Goal: Information Seeking & Learning: Learn about a topic

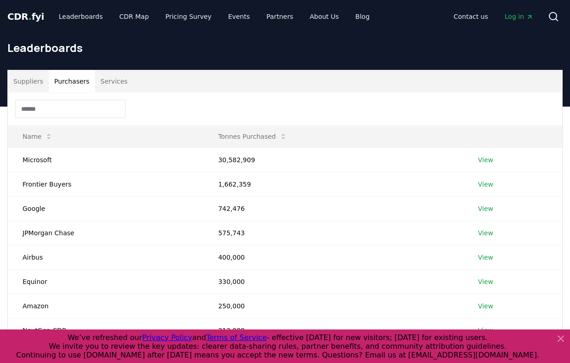
click at [67, 81] on button "Purchasers" at bounding box center [72, 81] width 46 height 22
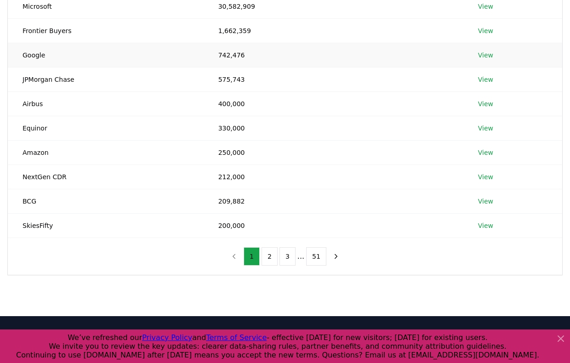
scroll to position [154, 0]
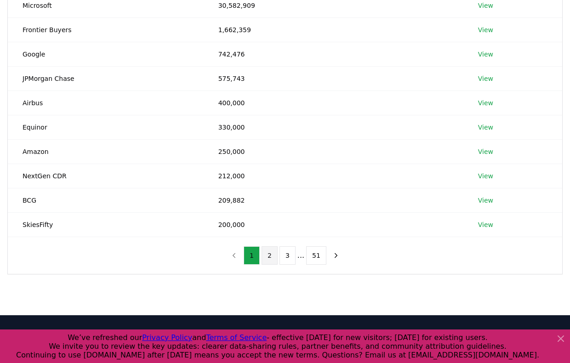
click at [269, 254] on button "2" at bounding box center [270, 255] width 16 height 18
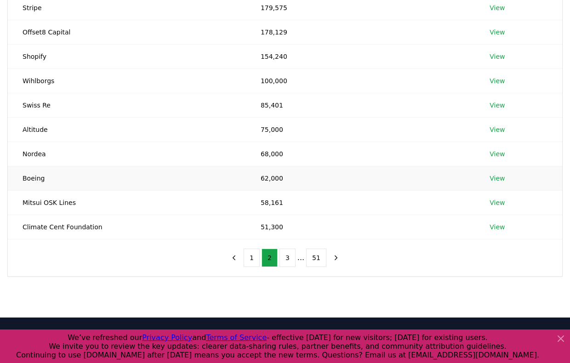
scroll to position [153, 0]
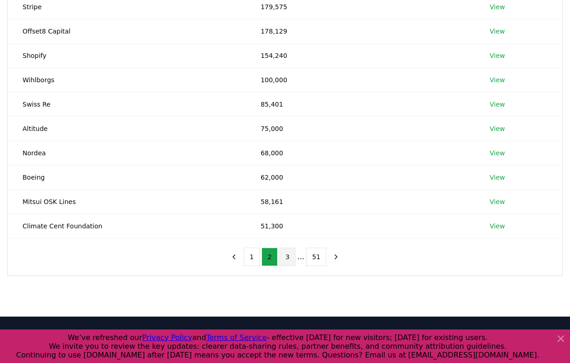
click at [290, 257] on button "3" at bounding box center [288, 257] width 16 height 18
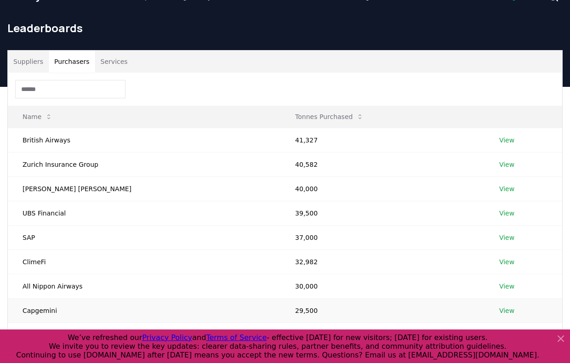
scroll to position [12, 0]
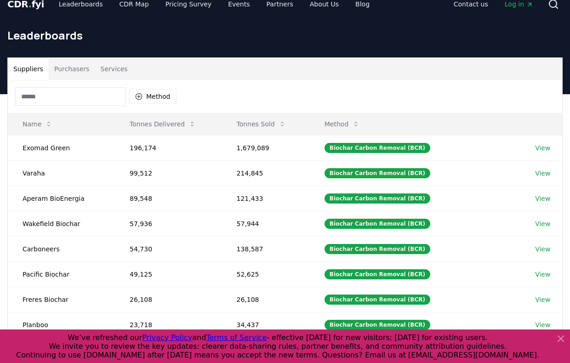
click at [26, 68] on button "Suppliers" at bounding box center [28, 69] width 41 height 22
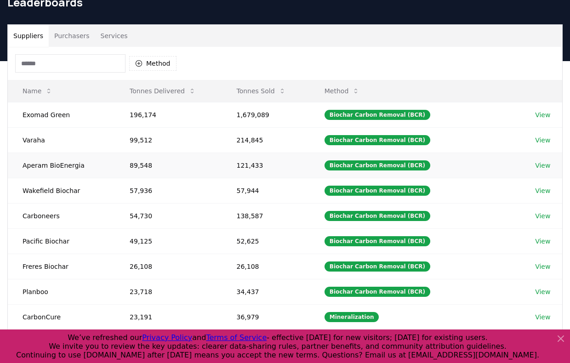
scroll to position [48, 0]
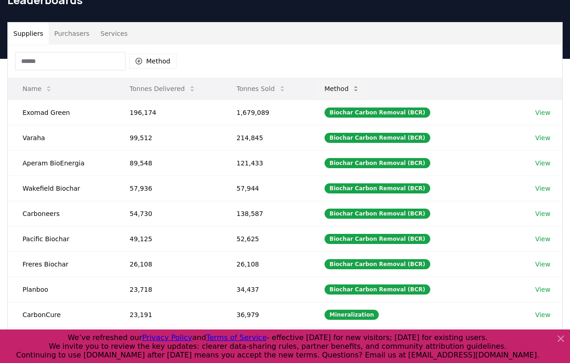
click at [346, 91] on button "Method" at bounding box center [342, 89] width 50 height 18
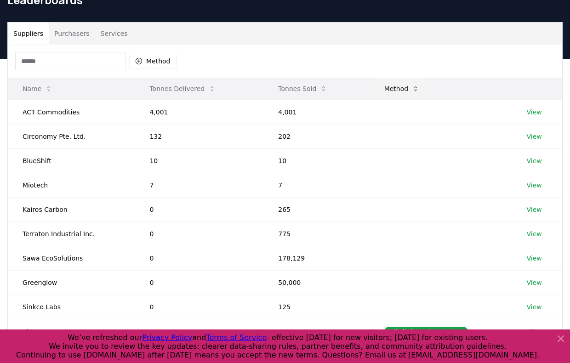
click at [403, 91] on button "Method" at bounding box center [402, 89] width 50 height 18
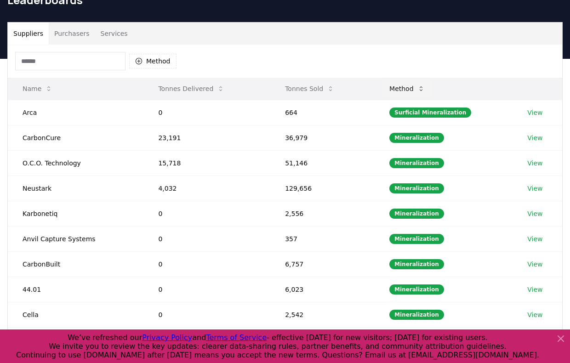
click at [393, 93] on button "Method" at bounding box center [407, 89] width 50 height 18
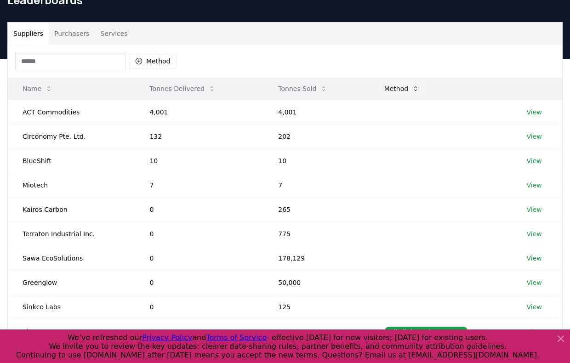
click at [397, 92] on button "Method" at bounding box center [402, 89] width 50 height 18
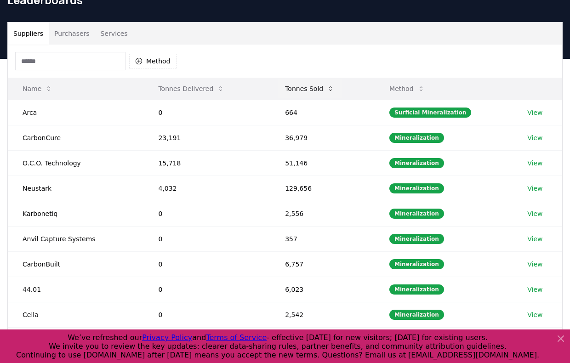
click at [305, 92] on button "Tonnes Sold" at bounding box center [310, 89] width 64 height 18
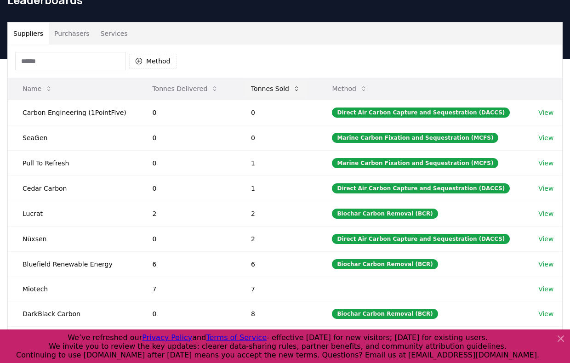
click at [277, 91] on button "Tonnes Sold" at bounding box center [276, 89] width 64 height 18
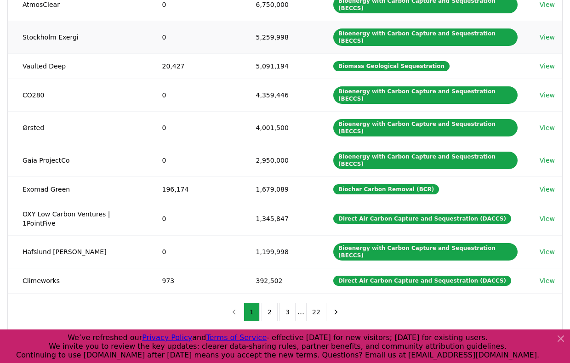
scroll to position [162, 0]
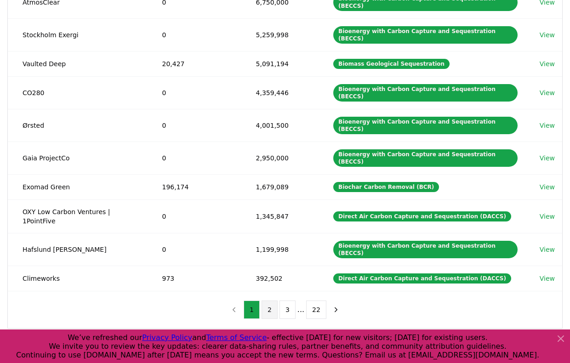
click at [267, 301] on button "2" at bounding box center [270, 310] width 16 height 18
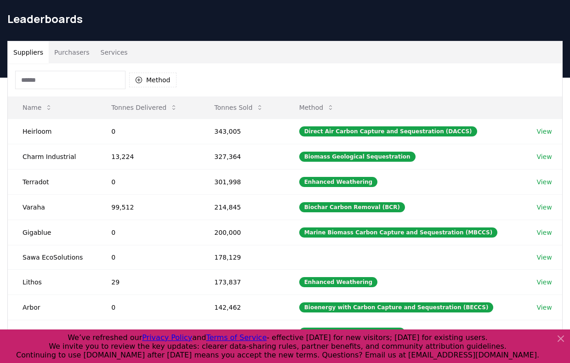
scroll to position [29, 0]
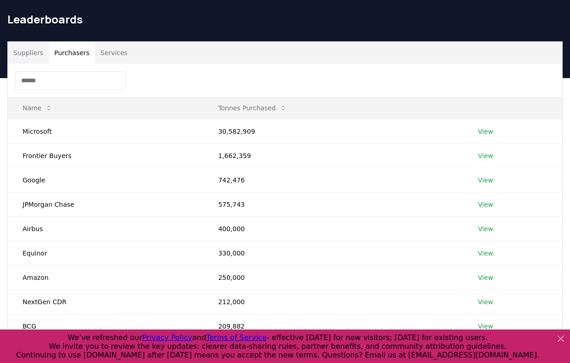
click at [65, 47] on button "Purchasers" at bounding box center [72, 53] width 46 height 22
click at [113, 58] on button "Services" at bounding box center [114, 53] width 38 height 22
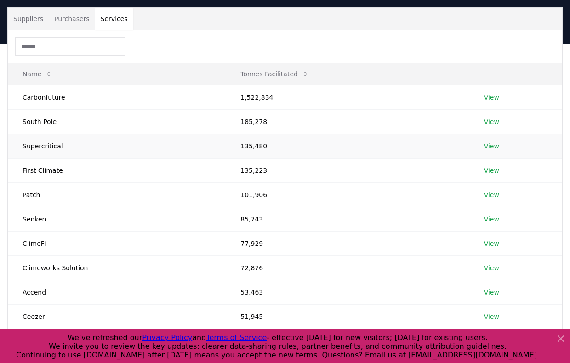
scroll to position [0, 0]
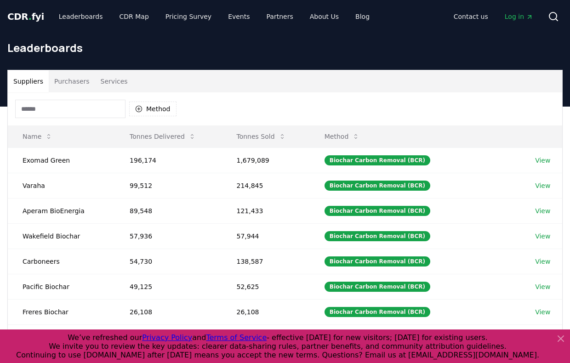
click at [30, 80] on button "Suppliers" at bounding box center [28, 81] width 41 height 22
click at [122, 14] on link "CDR Map" at bounding box center [134, 16] width 44 height 17
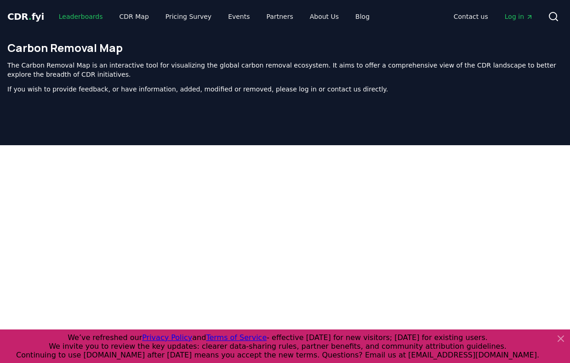
click at [80, 17] on link "Leaderboards" at bounding box center [80, 16] width 59 height 17
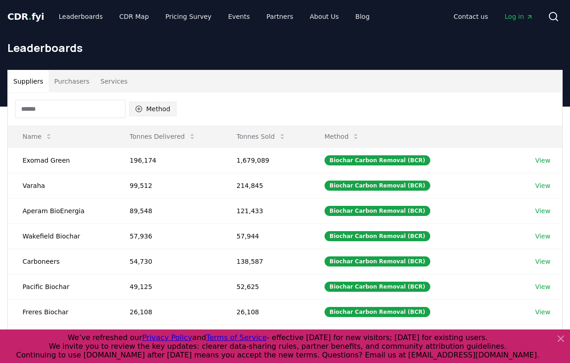
click at [150, 109] on button "Method" at bounding box center [152, 109] width 47 height 15
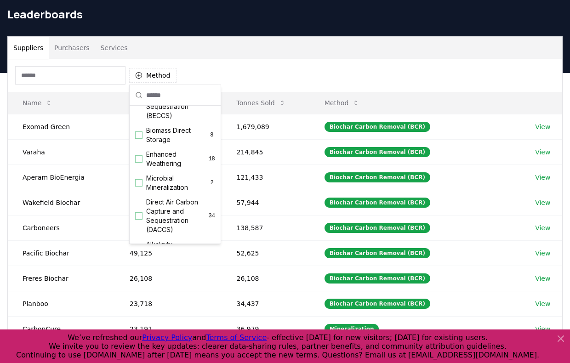
scroll to position [129, 0]
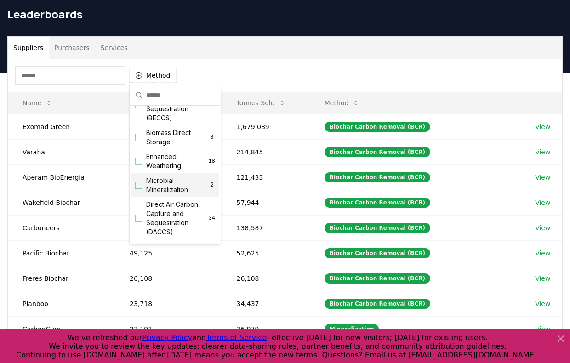
click at [136, 184] on div "Suggestions" at bounding box center [138, 185] width 7 height 7
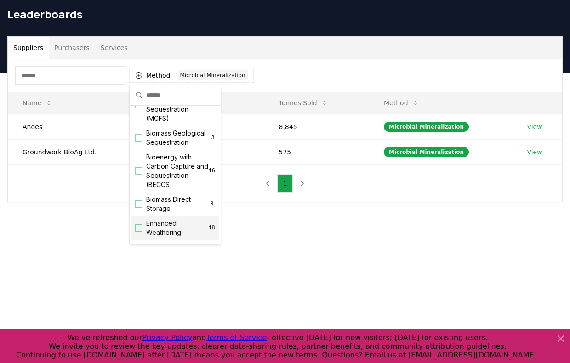
scroll to position [62, 0]
click at [139, 204] on div "Suggestions" at bounding box center [138, 204] width 7 height 7
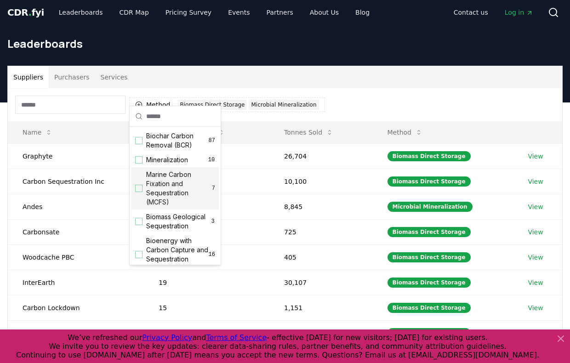
scroll to position [0, 0]
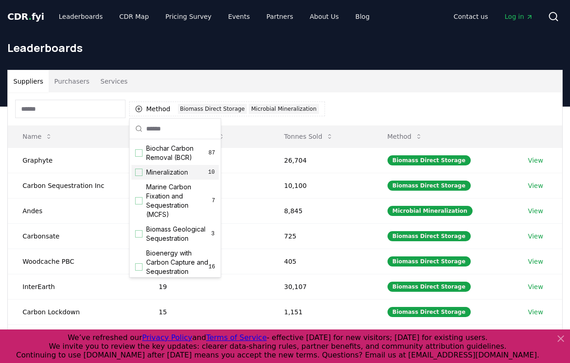
click at [139, 174] on div "Suggestions" at bounding box center [138, 172] width 7 height 7
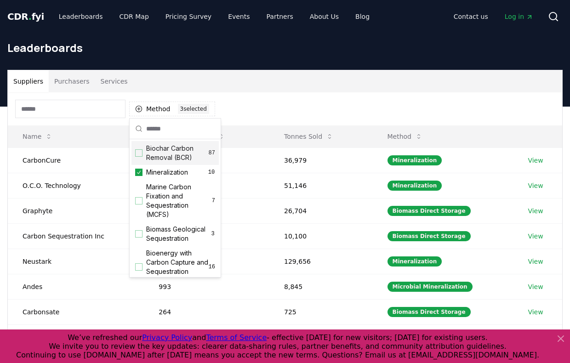
click at [138, 150] on div "Suggestions" at bounding box center [138, 152] width 7 height 7
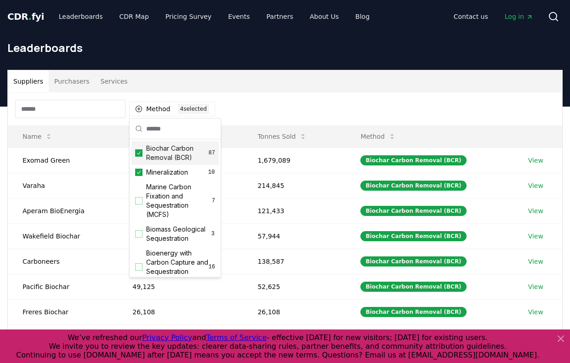
click at [210, 73] on div "Suppliers Purchasers Services" at bounding box center [285, 81] width 554 height 22
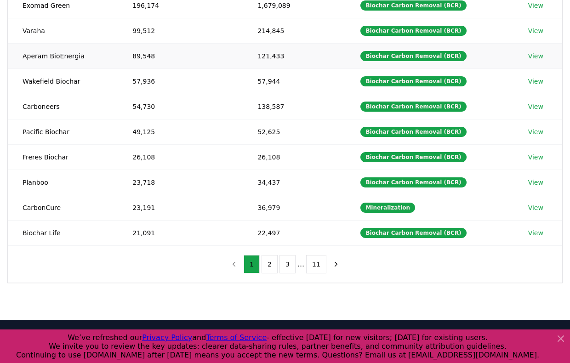
scroll to position [155, 0]
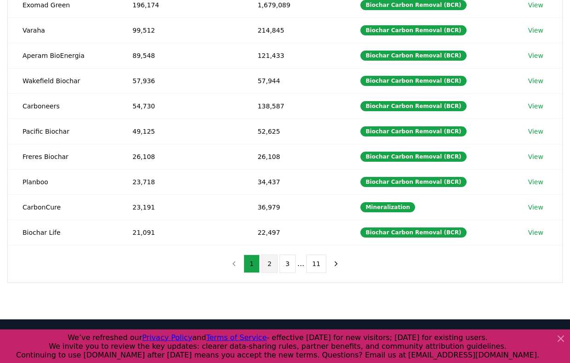
click at [270, 265] on button "2" at bounding box center [270, 264] width 16 height 18
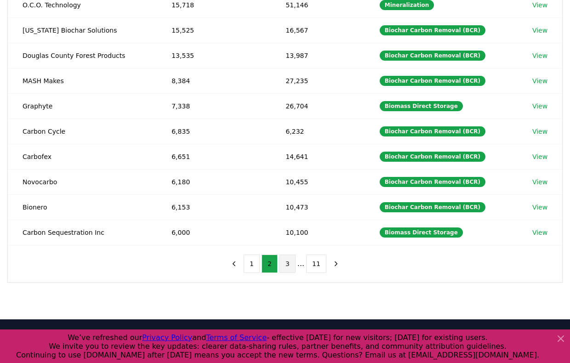
click at [288, 264] on button "3" at bounding box center [288, 264] width 16 height 18
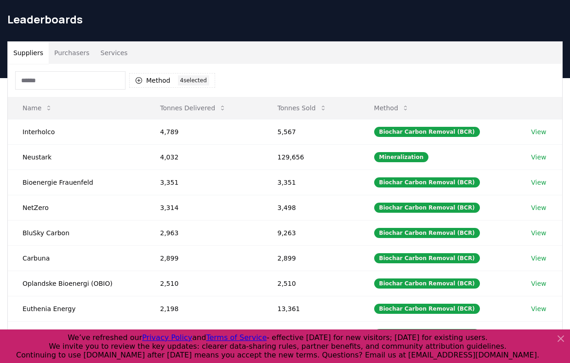
scroll to position [23, 0]
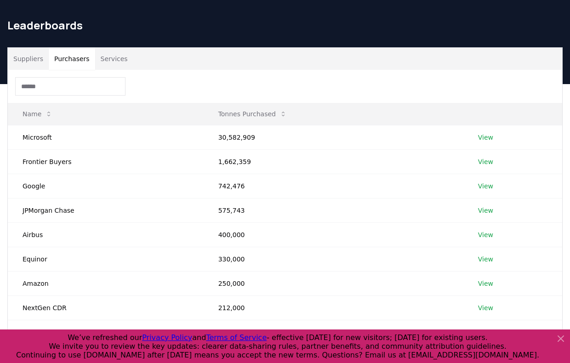
click at [81, 59] on button "Purchasers" at bounding box center [72, 59] width 46 height 22
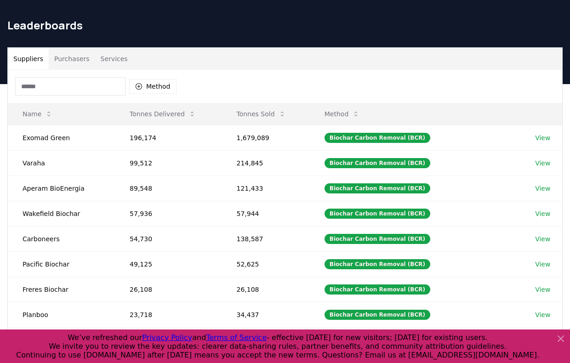
click at [42, 55] on button "Suppliers" at bounding box center [28, 59] width 41 height 22
click at [152, 80] on button "Method" at bounding box center [152, 86] width 47 height 15
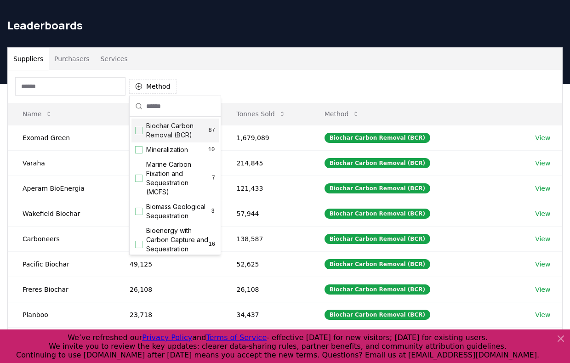
click at [140, 124] on div "Biochar Carbon Removal (BCR) 87" at bounding box center [174, 131] width 87 height 24
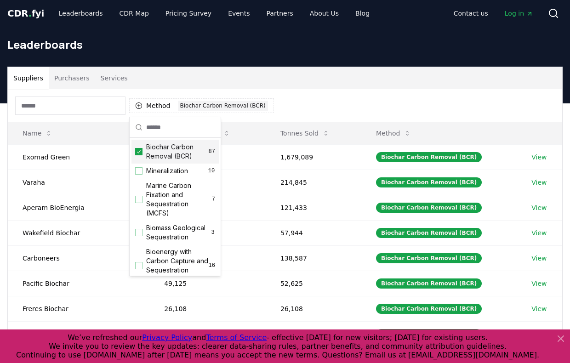
scroll to position [1, 0]
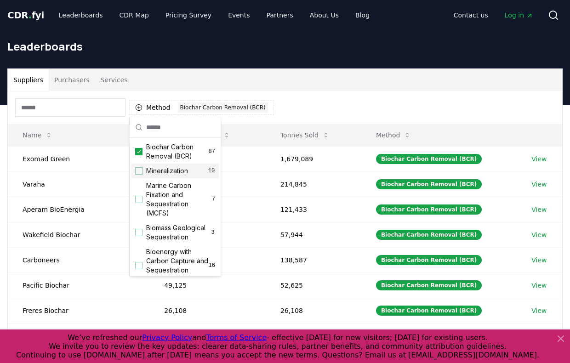
click at [139, 171] on div "Suggestions" at bounding box center [138, 170] width 7 height 7
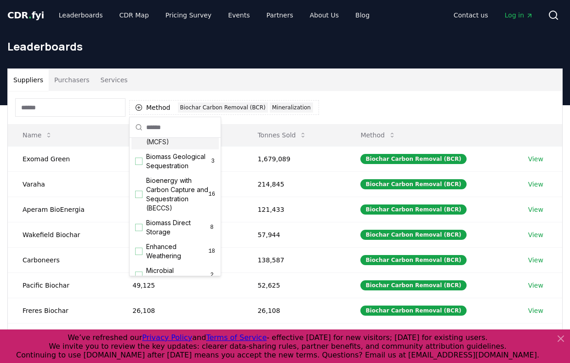
scroll to position [75, 0]
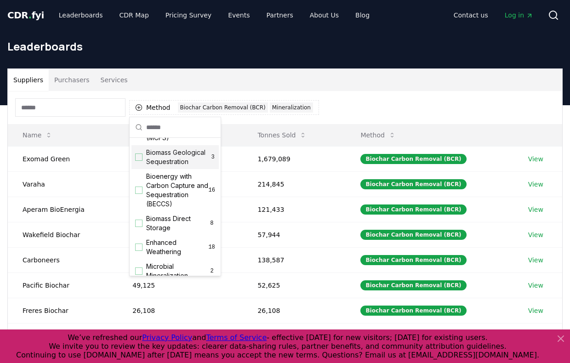
click at [137, 157] on div "Suggestions" at bounding box center [138, 157] width 7 height 7
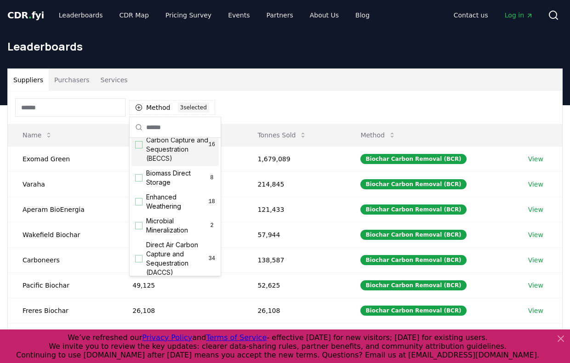
scroll to position [127, 0]
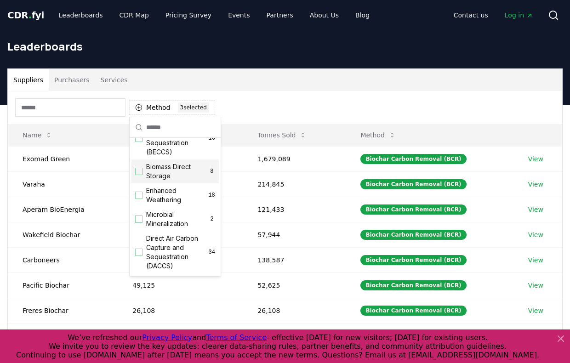
click at [136, 172] on div "Suggestions" at bounding box center [138, 171] width 7 height 7
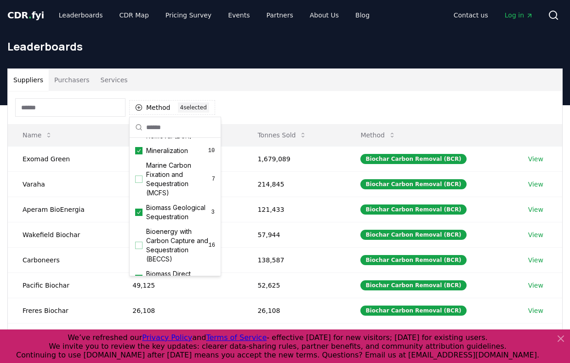
scroll to position [0, 0]
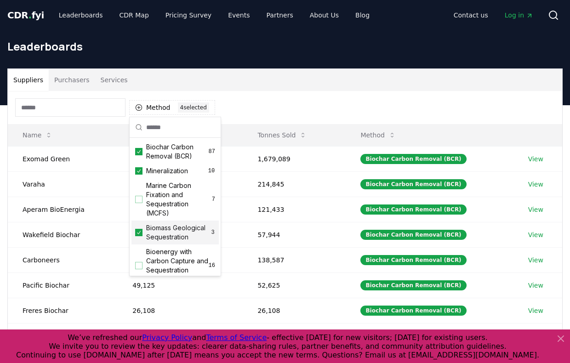
click at [137, 230] on icon "Suggestions" at bounding box center [139, 232] width 6 height 7
click at [138, 170] on icon "Suggestions" at bounding box center [139, 170] width 6 height 7
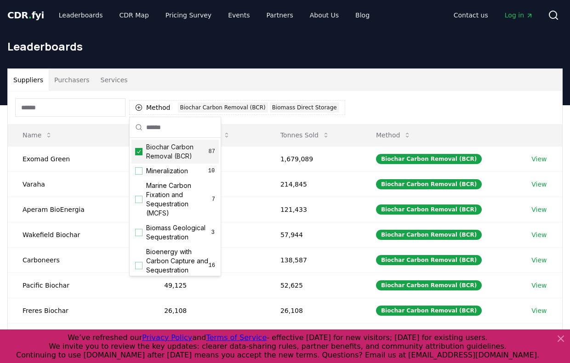
click at [137, 151] on icon "Suggestions" at bounding box center [139, 151] width 6 height 7
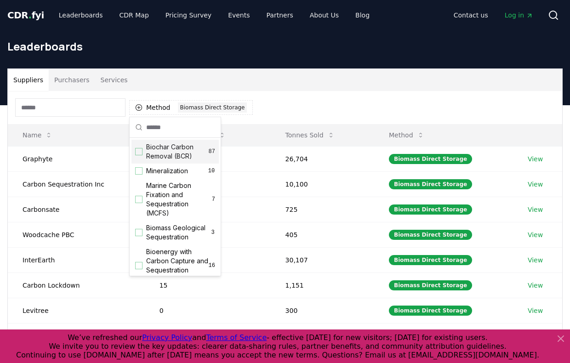
click at [176, 77] on div "Suppliers Purchasers Services" at bounding box center [285, 80] width 554 height 22
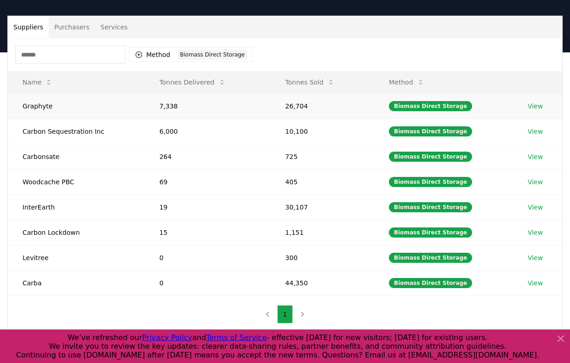
scroll to position [56, 0]
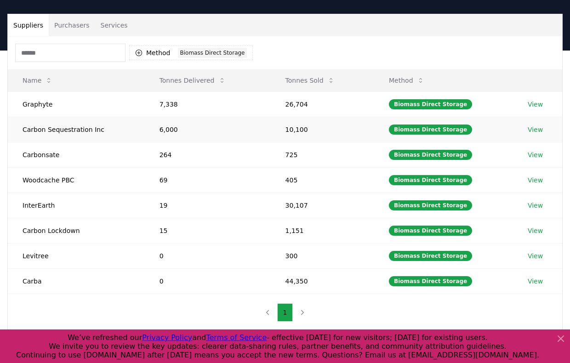
click at [537, 129] on link "View" at bounding box center [535, 129] width 15 height 9
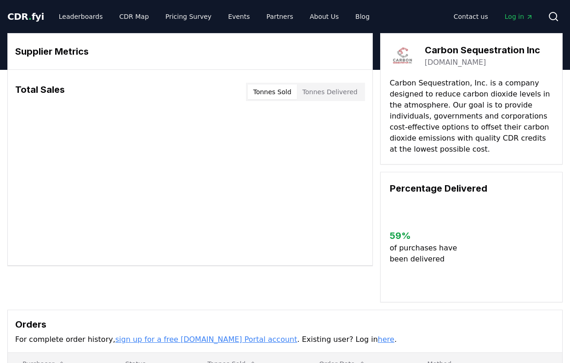
scroll to position [4010, 0]
